Goal: Information Seeking & Learning: Learn about a topic

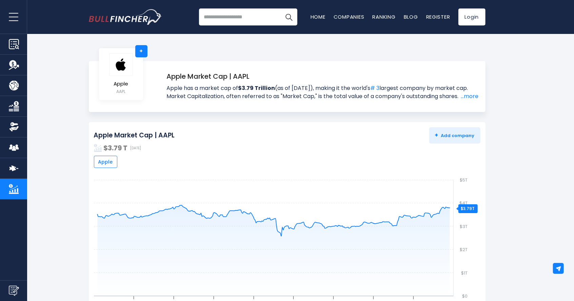
click at [248, 12] on input "search" at bounding box center [248, 16] width 98 height 17
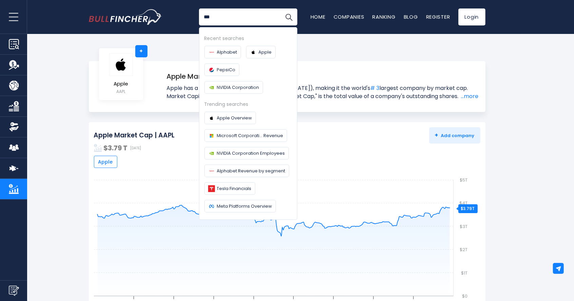
type input "***"
click at [280, 8] on button "Search" at bounding box center [288, 16] width 17 height 17
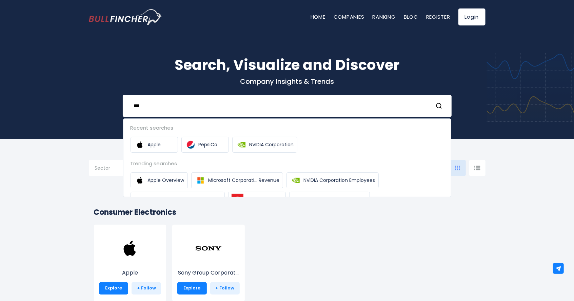
type input "***"
